Goal: Task Accomplishment & Management: Use online tool/utility

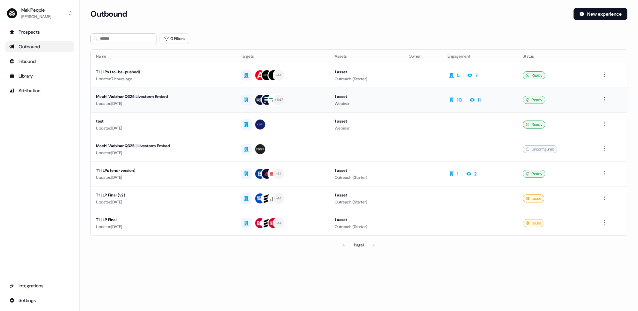
click at [200, 96] on div "Mochi Webinar Q325 Livestorm Embed" at bounding box center [163, 96] width 134 height 7
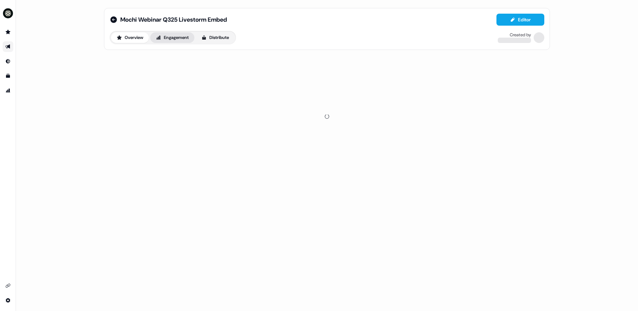
click at [185, 39] on button "Engagement" at bounding box center [172, 37] width 44 height 11
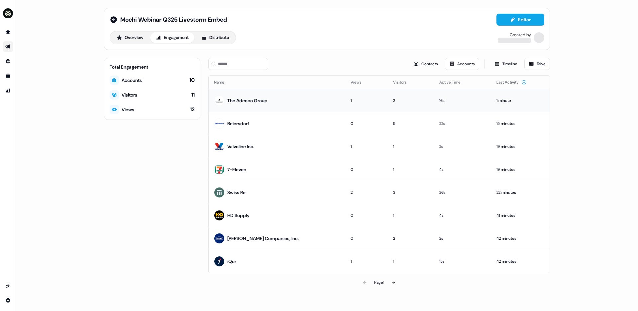
click at [307, 102] on td "The Adecco Group" at bounding box center [277, 100] width 137 height 23
click at [435, 63] on button "Contacts" at bounding box center [425, 64] width 33 height 12
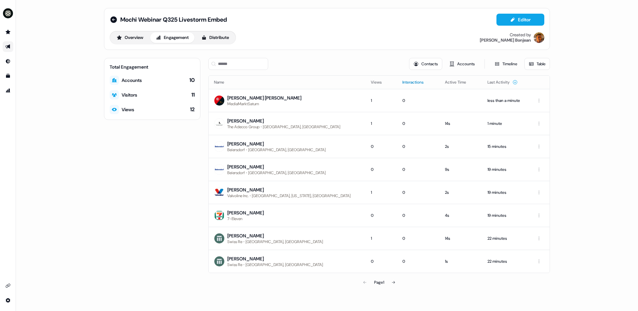
click at [403, 84] on button "Interactions" at bounding box center [417, 82] width 29 height 12
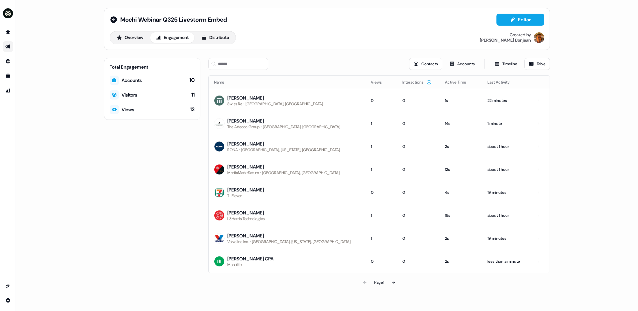
click at [107, 17] on div "Mochi Webinar Q325 Livestorm Embed Editor Overview Engagement Distribute Create…" at bounding box center [327, 29] width 446 height 42
click at [112, 17] on icon at bounding box center [114, 20] width 8 height 8
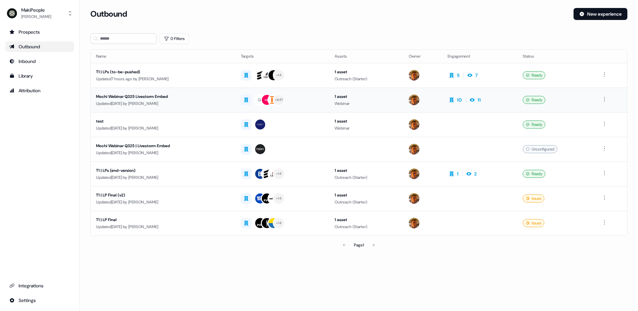
click at [175, 100] on div "Updated 1 day ago by Vincent Bonjean" at bounding box center [163, 103] width 134 height 7
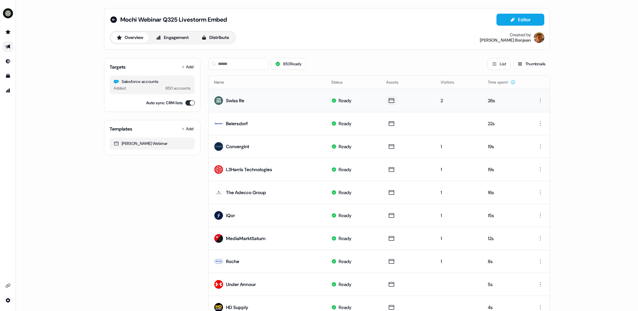
click at [392, 100] on icon at bounding box center [391, 100] width 5 height 5
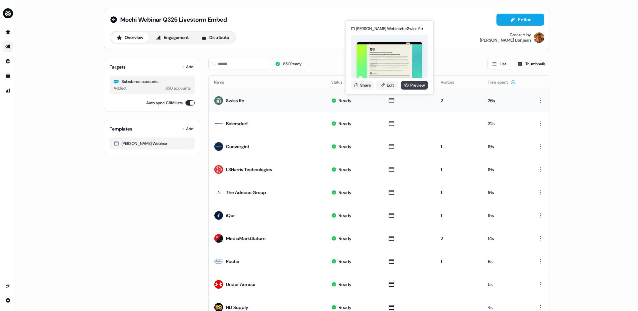
click at [420, 84] on link "Preview" at bounding box center [414, 85] width 27 height 9
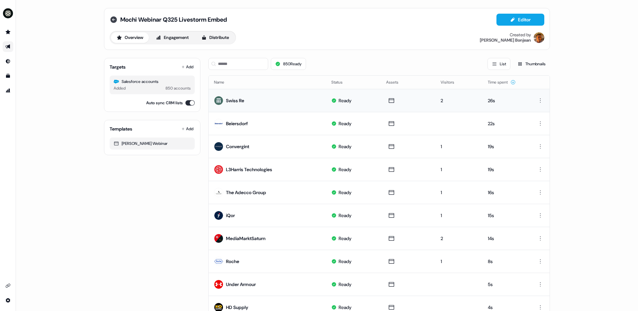
click at [110, 20] on icon at bounding box center [113, 19] width 7 height 7
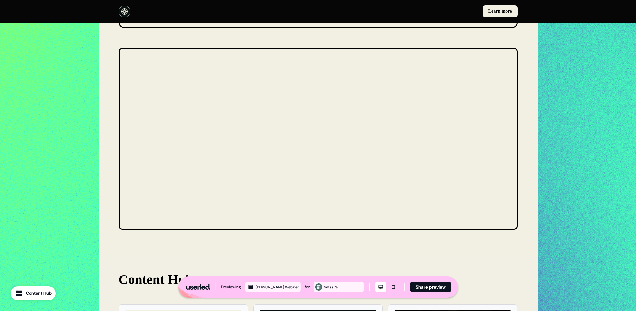
scroll to position [293, 0]
